Goal: Check status: Check status

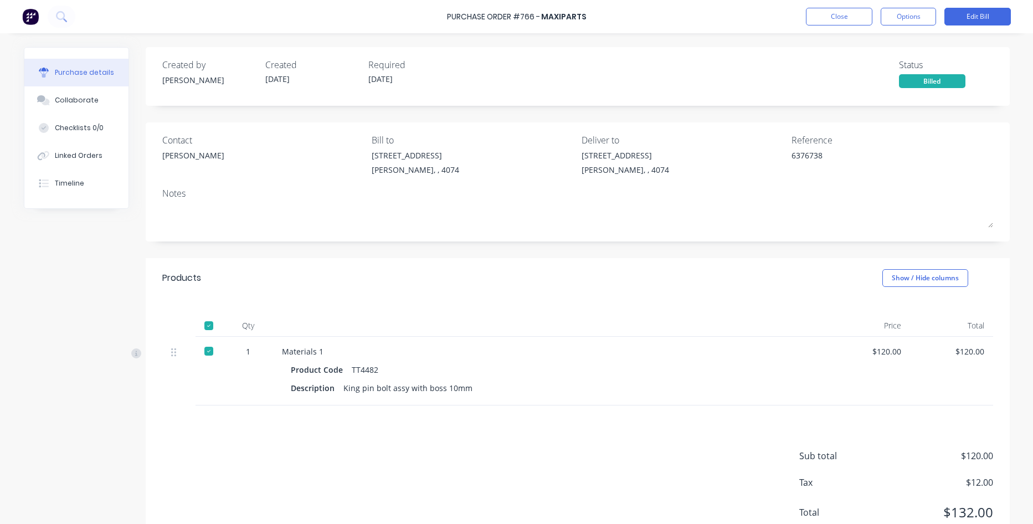
click at [29, 13] on img at bounding box center [30, 16] width 17 height 17
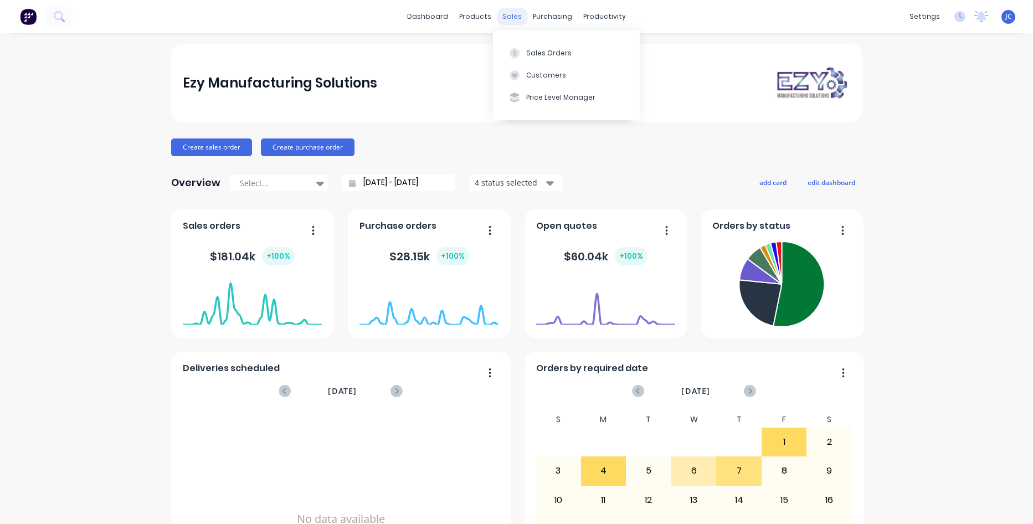
click at [507, 8] on div "sales" at bounding box center [512, 16] width 30 height 17
click at [540, 50] on div "Sales Orders" at bounding box center [548, 53] width 45 height 10
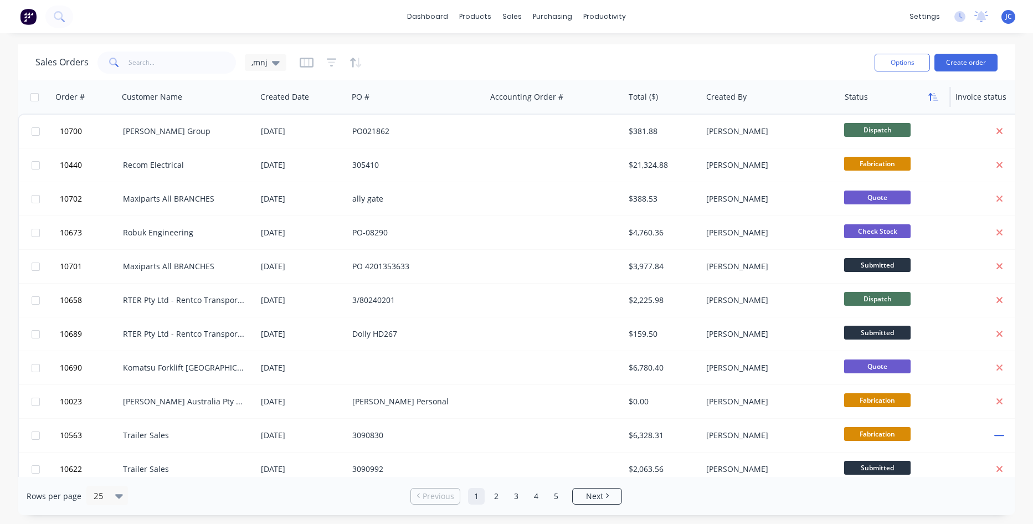
click at [930, 102] on button "button" at bounding box center [933, 97] width 17 height 17
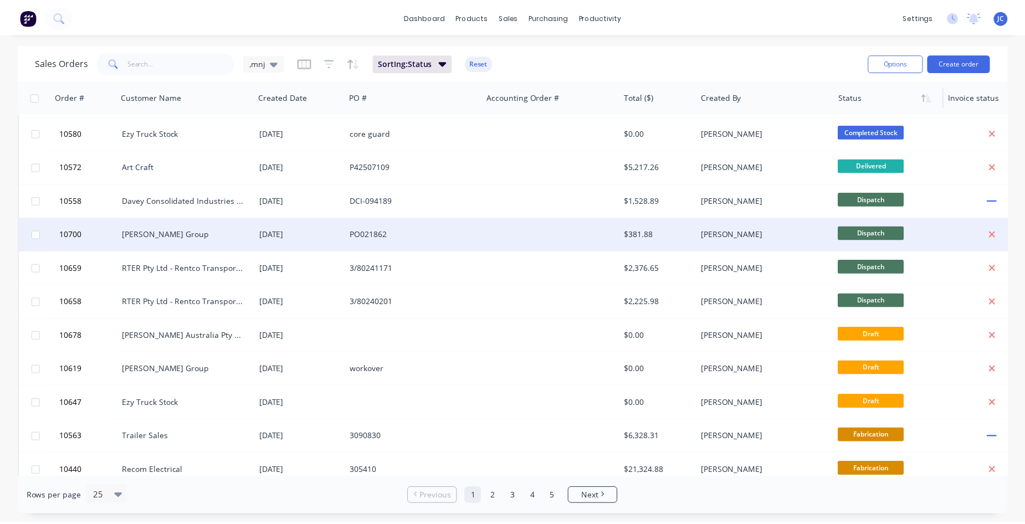
scroll to position [321, 0]
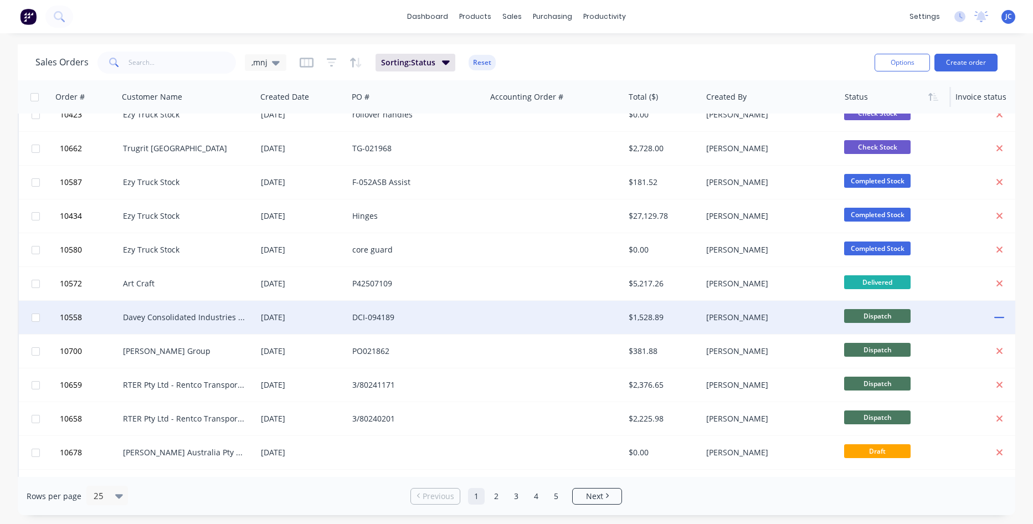
click at [531, 324] on div at bounding box center [555, 317] width 138 height 33
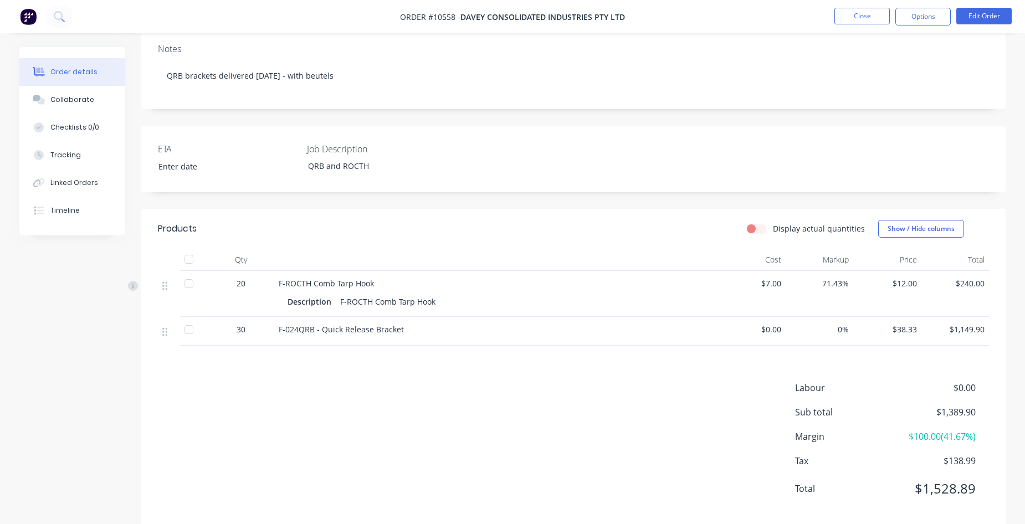
scroll to position [217, 0]
click at [847, 320] on span "0%" at bounding box center [819, 326] width 59 height 12
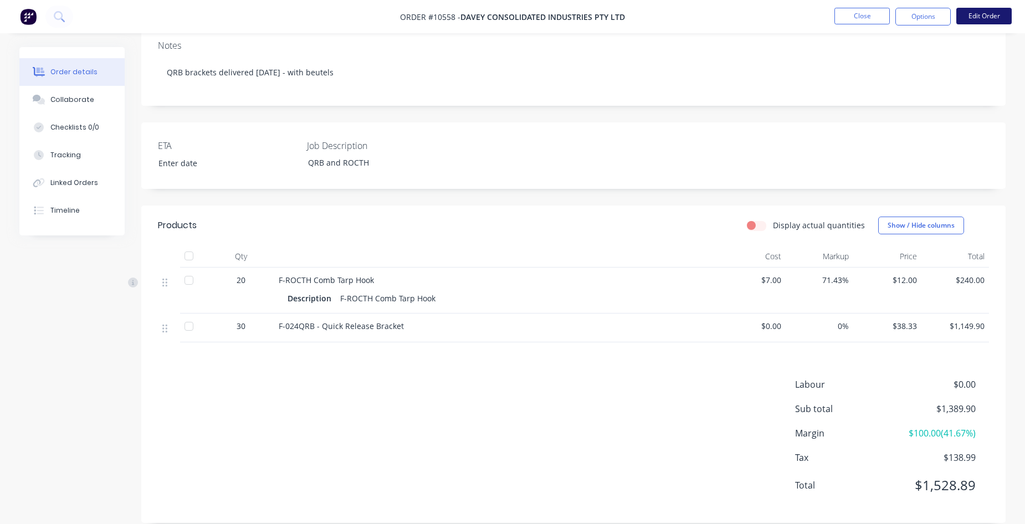
click at [991, 19] on button "Edit Order" at bounding box center [983, 16] width 55 height 17
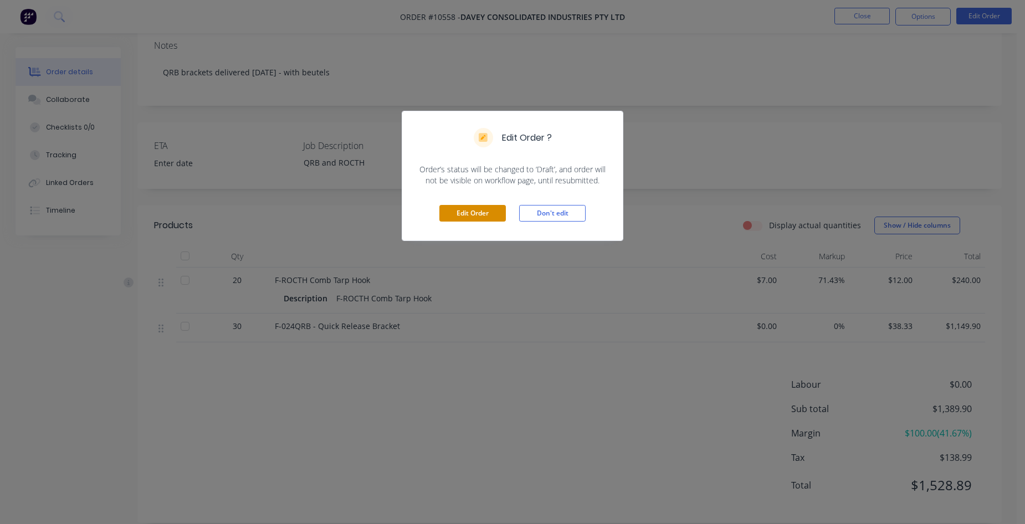
click at [457, 210] on button "Edit Order" at bounding box center [472, 213] width 66 height 17
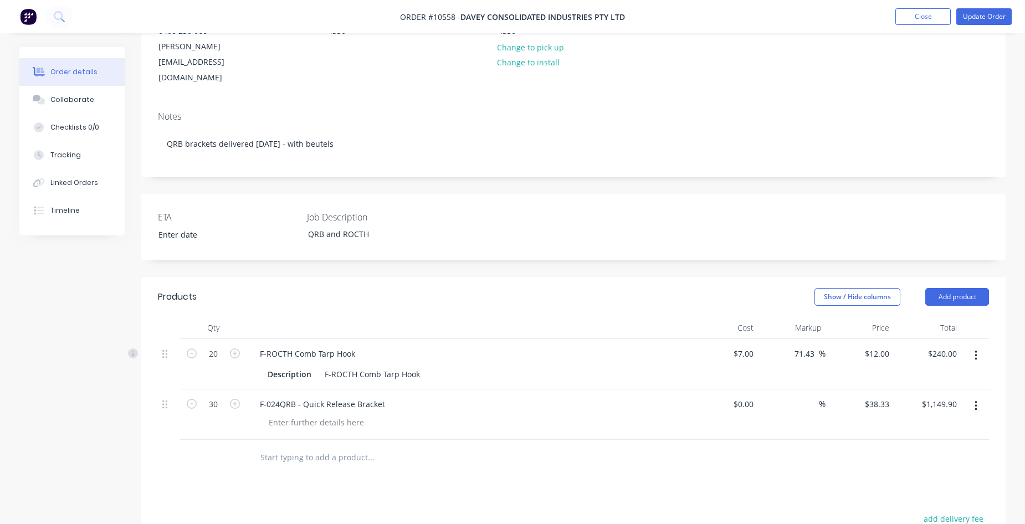
scroll to position [166, 0]
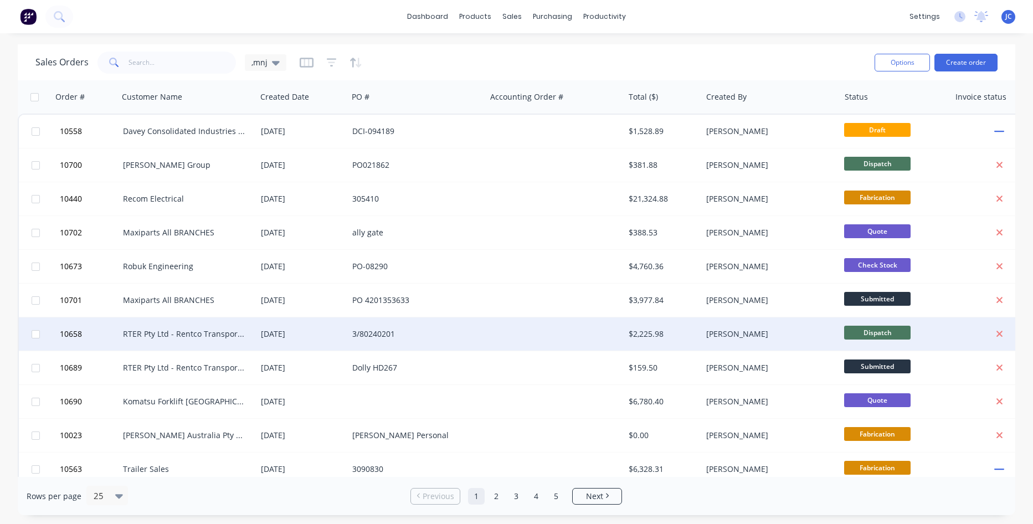
click at [786, 348] on div "[PERSON_NAME]" at bounding box center [771, 333] width 138 height 33
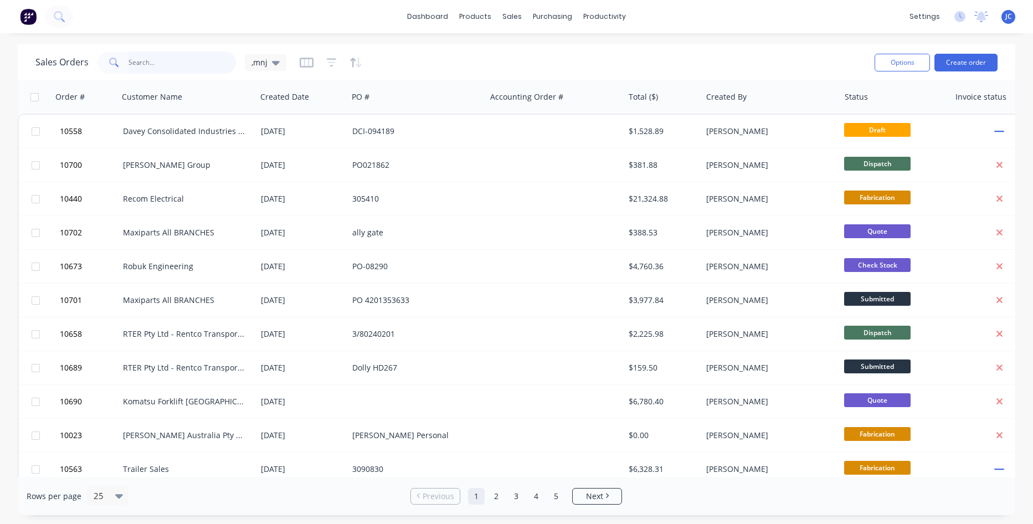
click at [198, 59] on input "text" at bounding box center [182, 63] width 108 height 22
type input "booth"
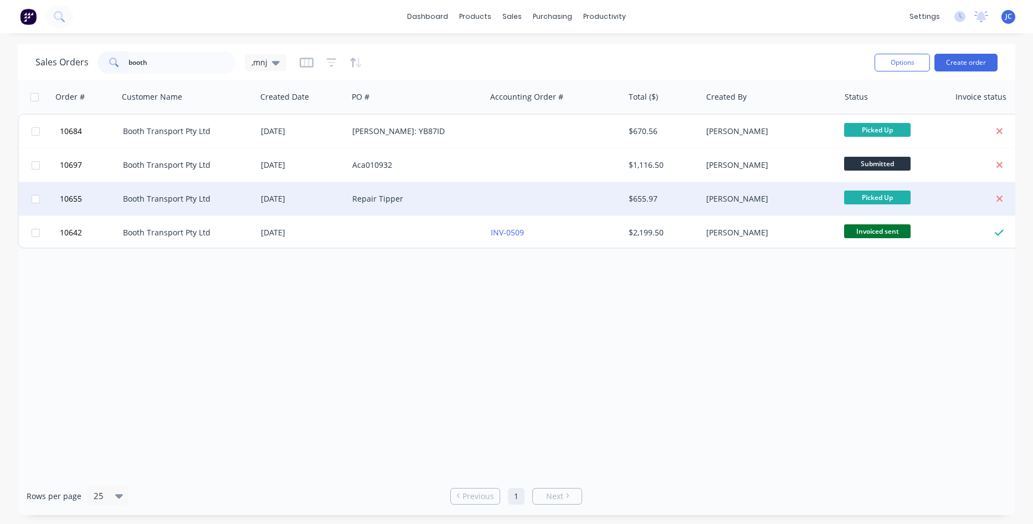
click at [220, 192] on div "Booth Transport Pty Ltd" at bounding box center [188, 198] width 138 height 33
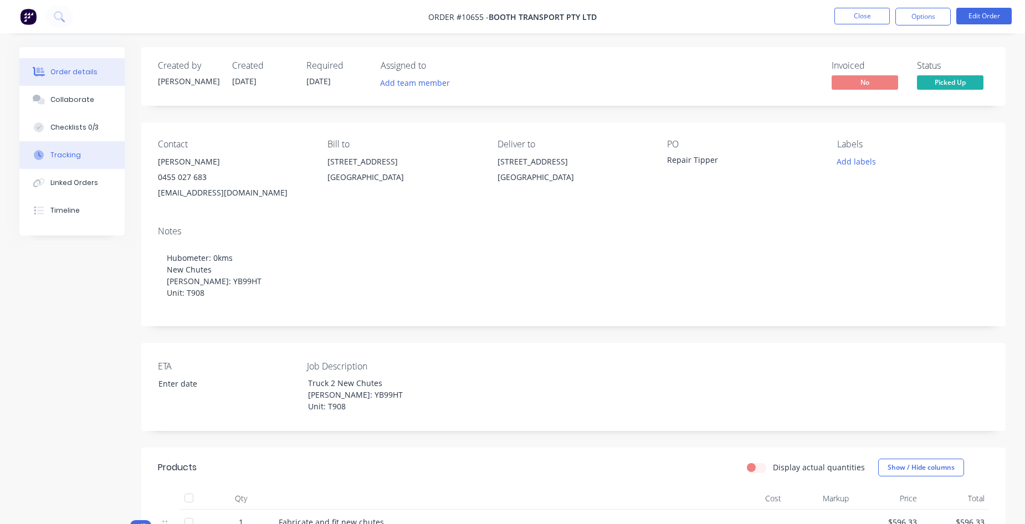
click at [56, 156] on div "Tracking" at bounding box center [65, 155] width 30 height 10
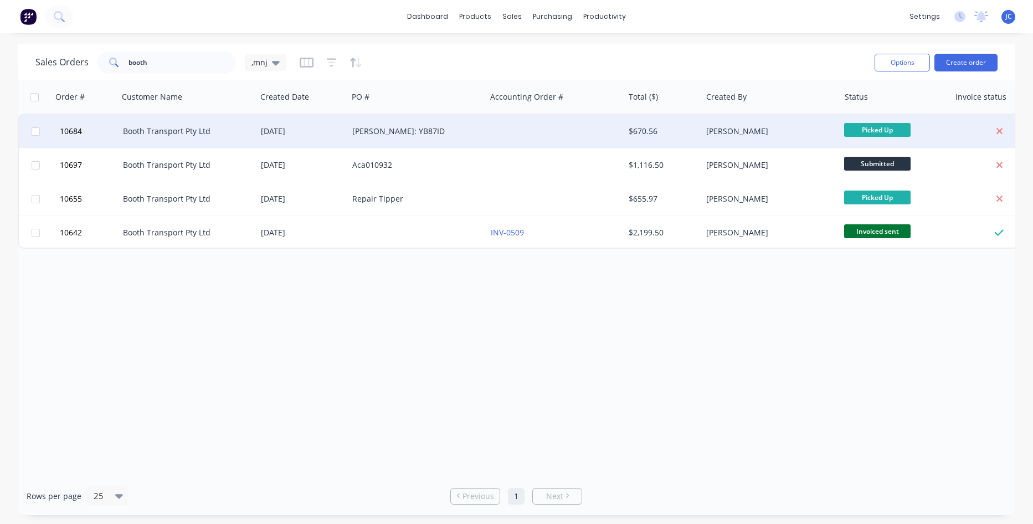
click at [488, 137] on div at bounding box center [555, 131] width 138 height 33
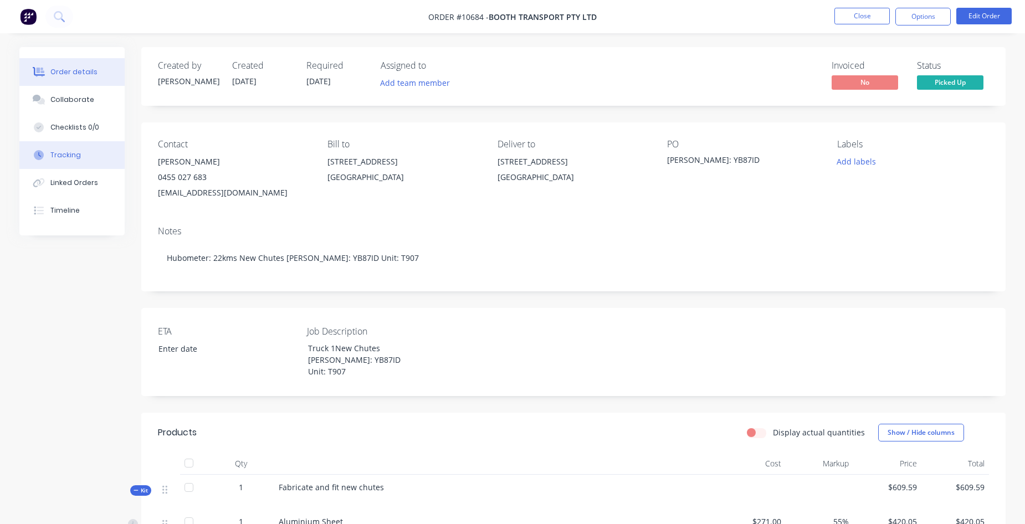
click at [83, 153] on button "Tracking" at bounding box center [71, 155] width 105 height 28
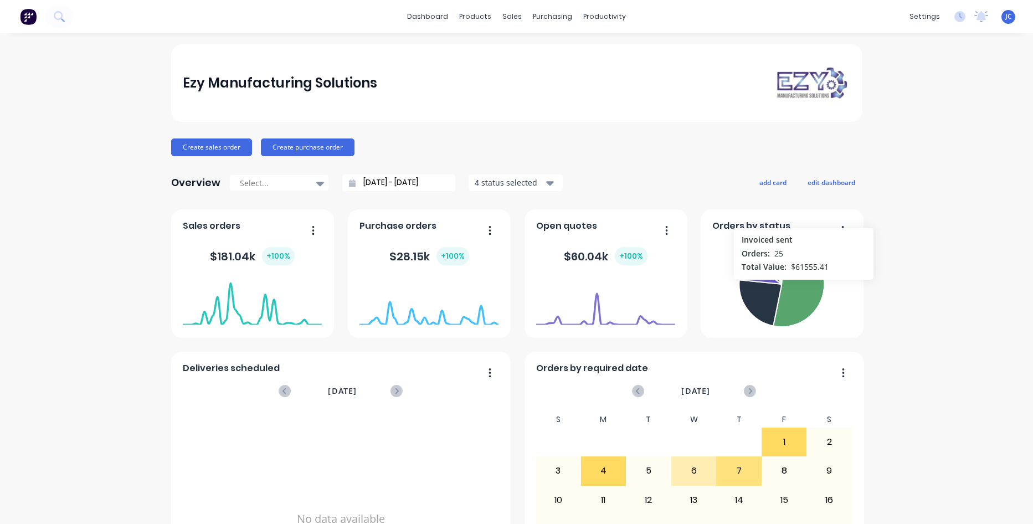
click at [800, 285] on icon at bounding box center [798, 283] width 51 height 85
click at [903, 293] on div "Ezy Manufacturing Solutions Create sales order Create purchase order Overview S…" at bounding box center [516, 333] width 1033 height 578
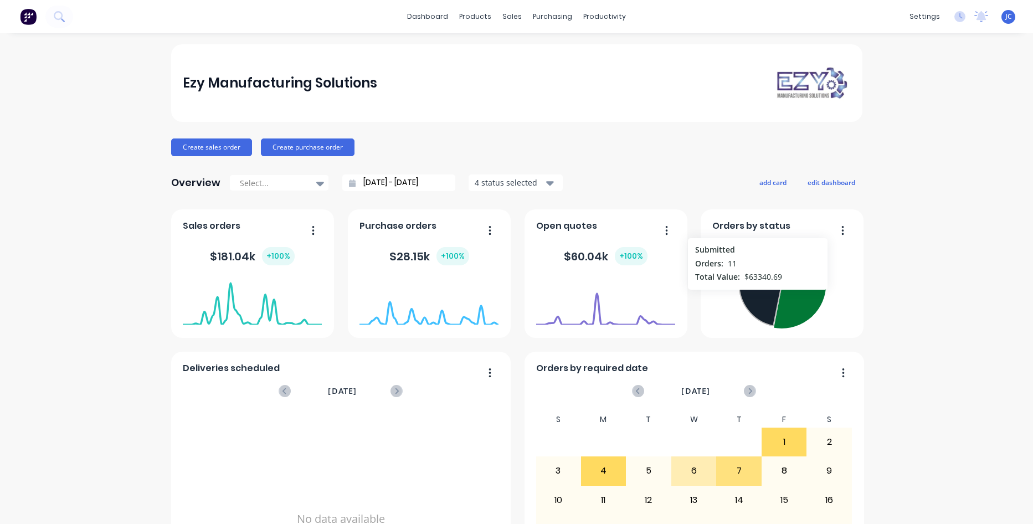
click at [753, 295] on icon at bounding box center [760, 303] width 42 height 46
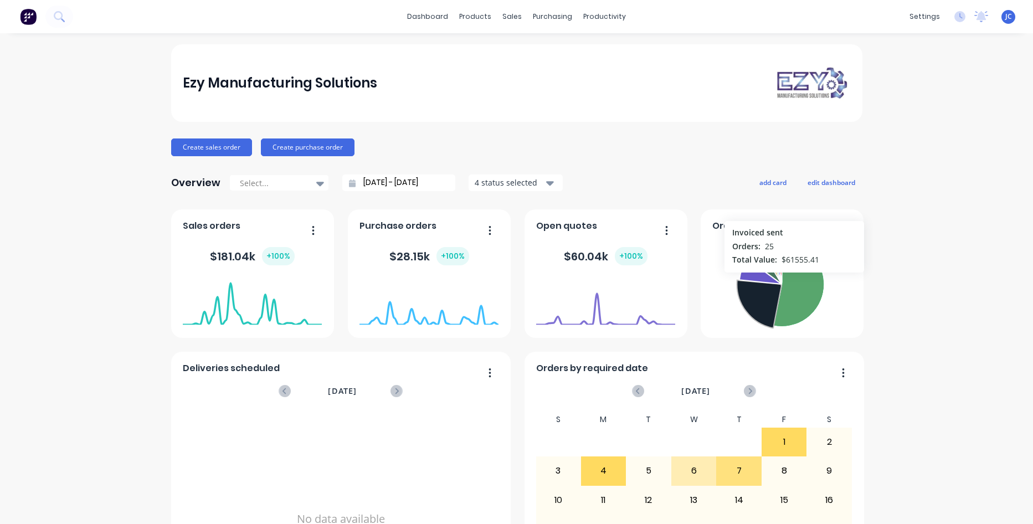
click at [790, 278] on icon at bounding box center [798, 283] width 51 height 85
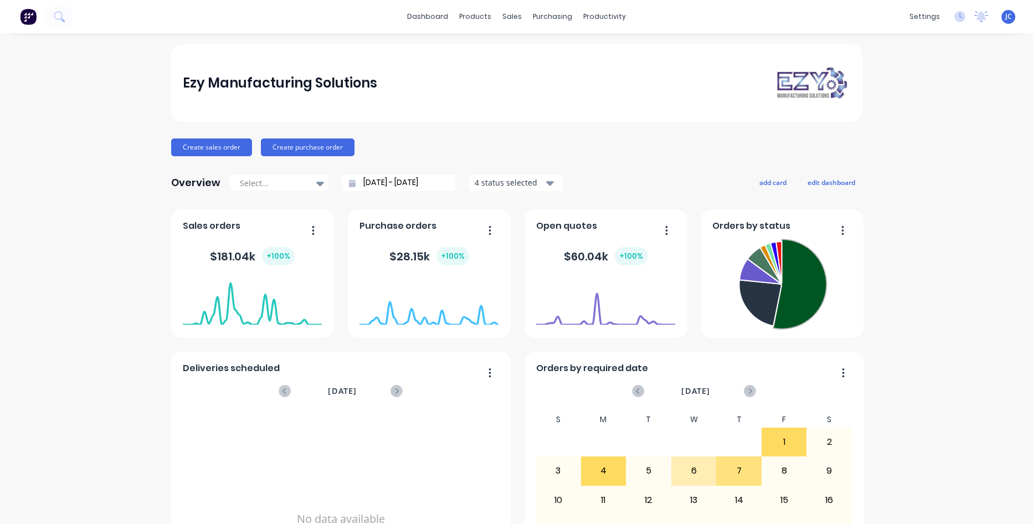
click at [139, 510] on div "Ezy Manufacturing Solutions Create sales order Create purchase order Overview S…" at bounding box center [516, 333] width 1033 height 578
